Goal: Information Seeking & Learning: Learn about a topic

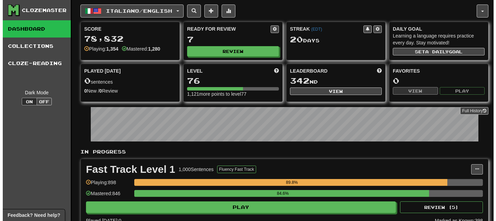
scroll to position [51, 0]
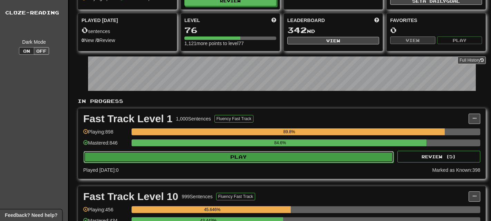
click at [151, 159] on button "Play" at bounding box center [238, 157] width 310 height 12
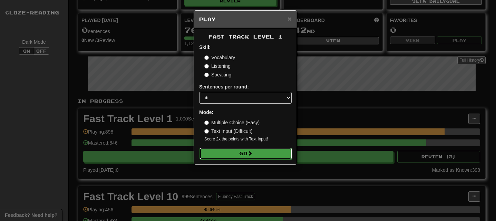
click at [225, 151] on button "Go" at bounding box center [245, 154] width 92 height 12
